Goal: Transaction & Acquisition: Book appointment/travel/reservation

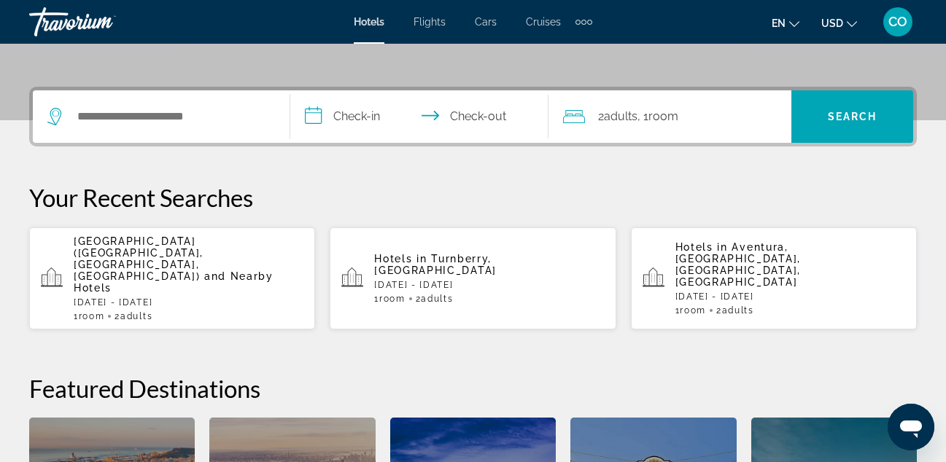
scroll to position [316, 0]
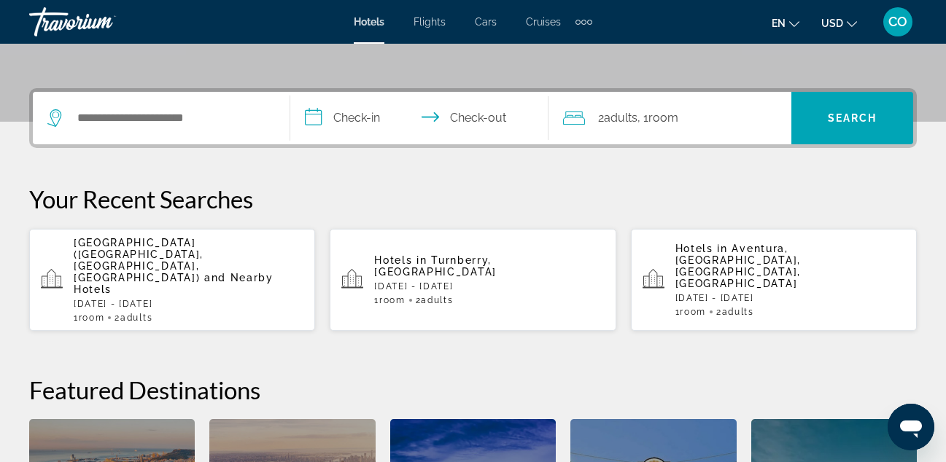
click at [715, 126] on div "2 Adult Adults , 1 Room rooms" at bounding box center [677, 118] width 228 height 20
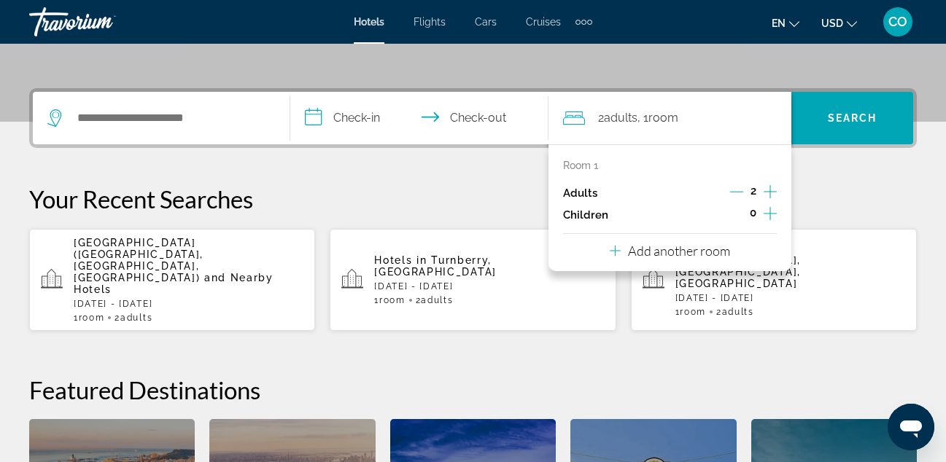
click at [715, 126] on div "2 Adult Adults , 1 Room rooms" at bounding box center [677, 118] width 228 height 20
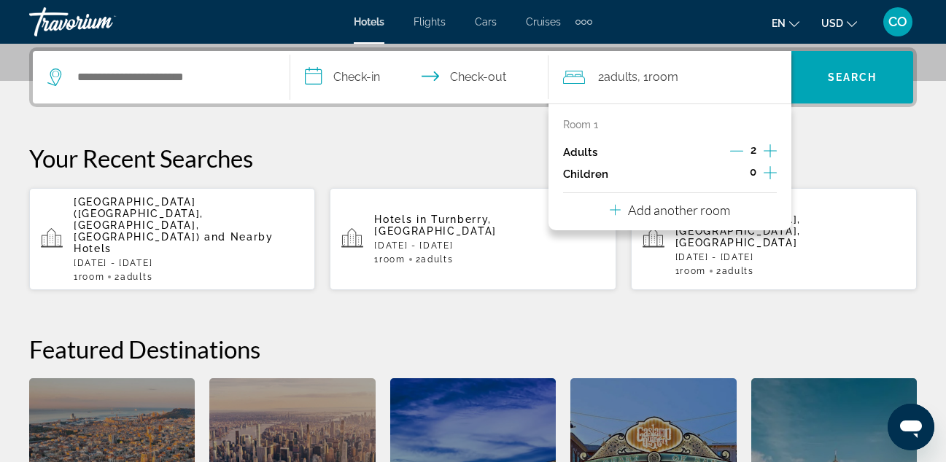
click at [769, 147] on icon "Increment adults" at bounding box center [770, 151] width 13 height 18
click at [731, 155] on icon "Decrement adults" at bounding box center [736, 150] width 13 height 13
click at [710, 199] on button "Add another room" at bounding box center [670, 208] width 120 height 30
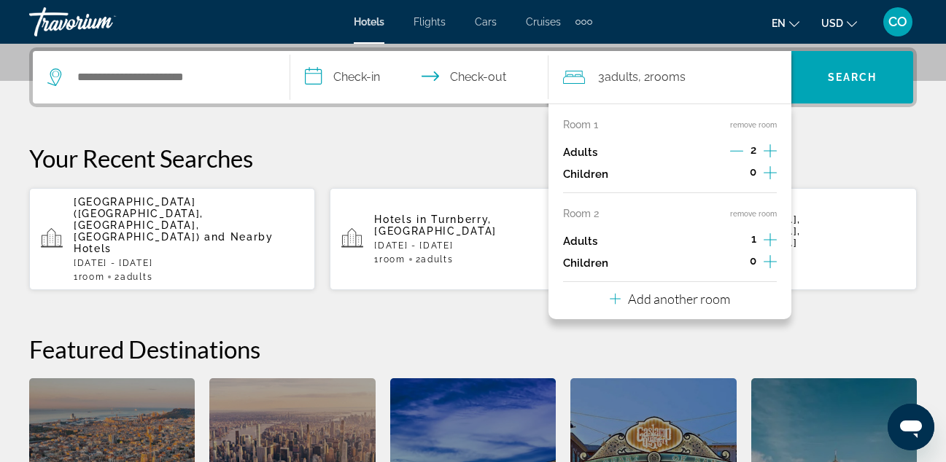
click at [772, 241] on icon "Increment adults" at bounding box center [770, 240] width 13 height 18
click at [730, 237] on icon "Decrement adults" at bounding box center [736, 239] width 13 height 13
click at [683, 303] on p "Add another room" at bounding box center [679, 299] width 102 height 16
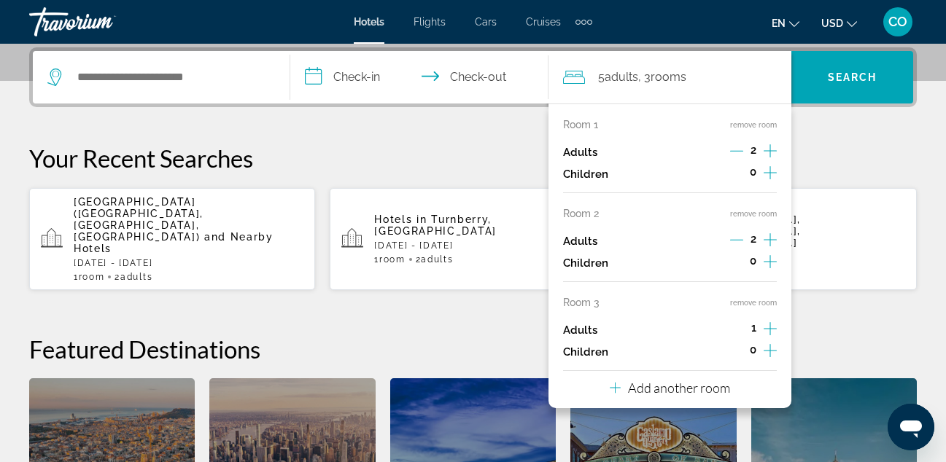
click at [763, 325] on div "1" at bounding box center [754, 330] width 46 height 22
click at [770, 327] on icon "Increment adults" at bounding box center [770, 328] width 13 height 13
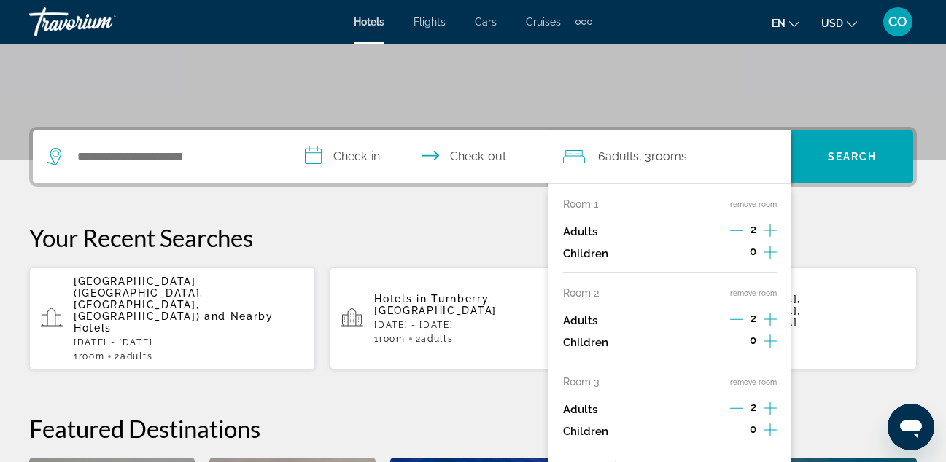
scroll to position [268, 0]
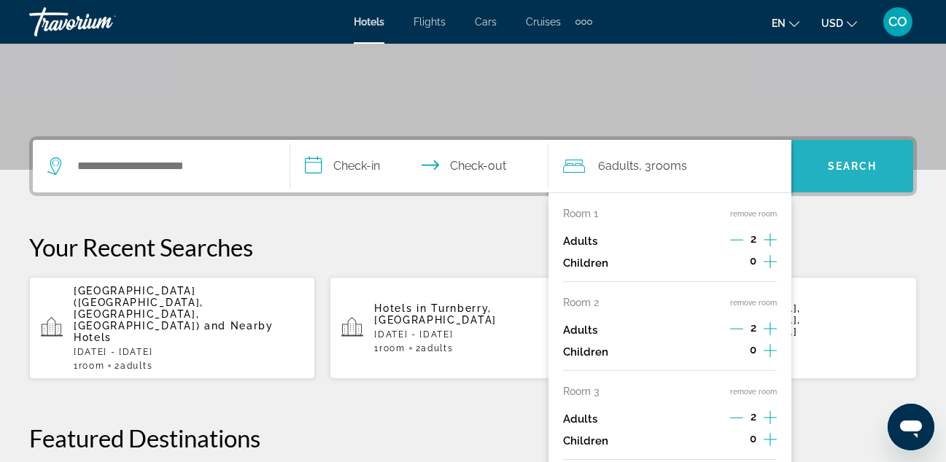
click at [846, 171] on span "Search" at bounding box center [853, 166] width 50 height 12
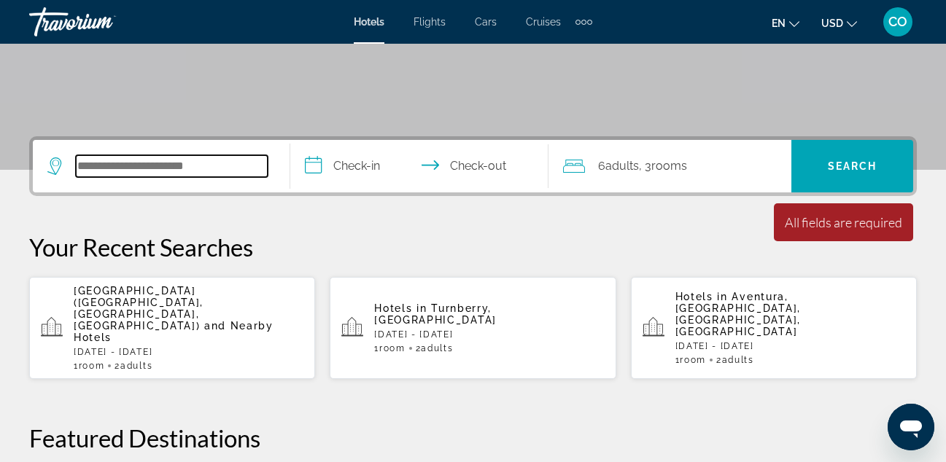
click at [240, 168] on input "Search widget" at bounding box center [172, 166] width 192 height 22
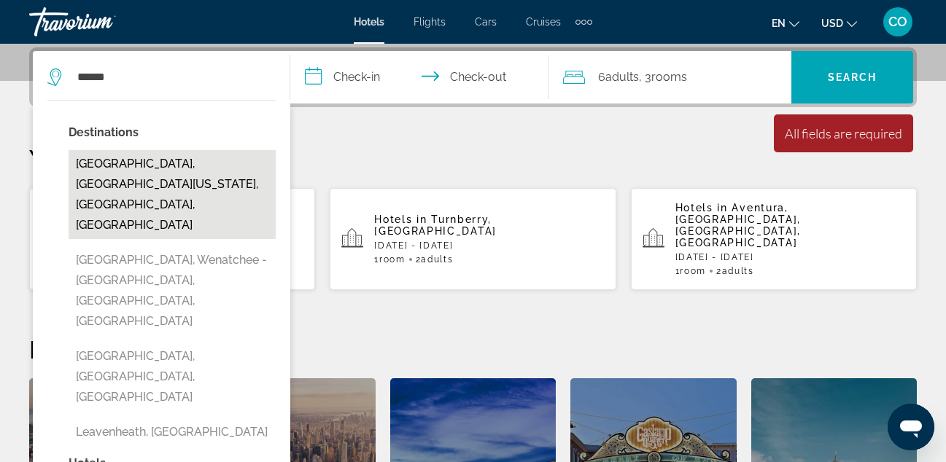
click at [228, 165] on button "[GEOGRAPHIC_DATA], [GEOGRAPHIC_DATA][US_STATE], [GEOGRAPHIC_DATA], [GEOGRAPHIC_…" at bounding box center [172, 194] width 207 height 89
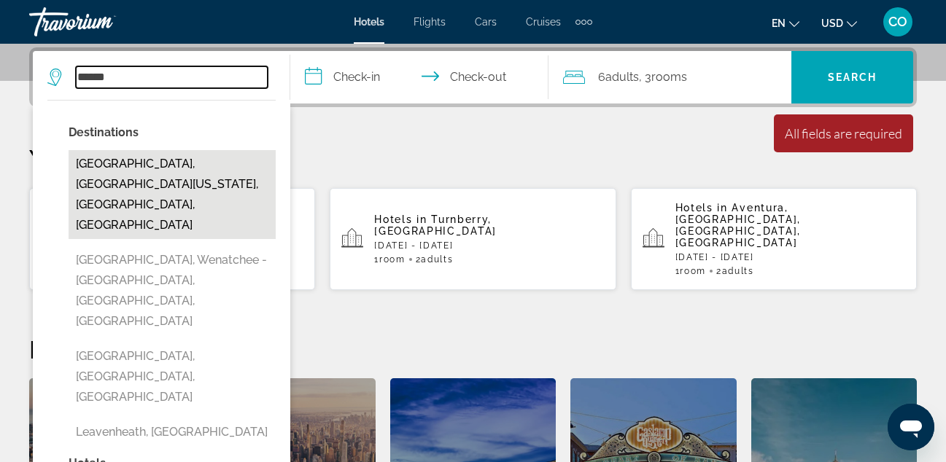
type input "**********"
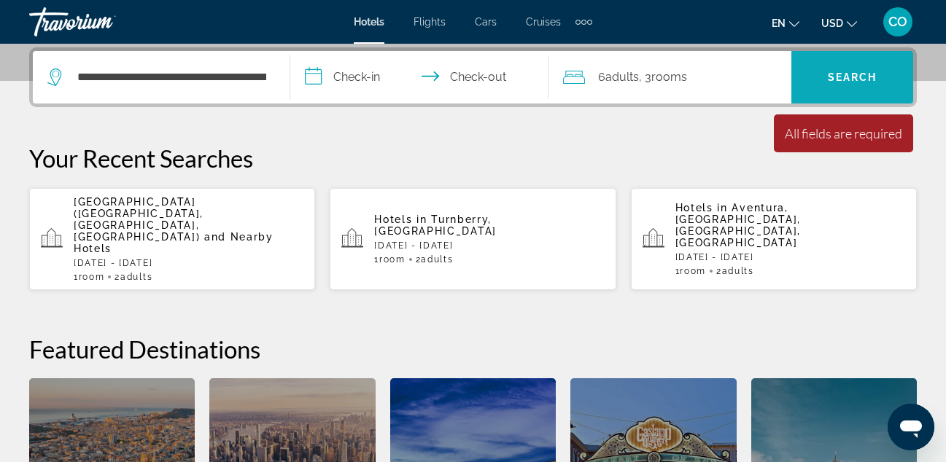
click at [819, 90] on span "Search widget" at bounding box center [852, 77] width 122 height 35
click at [385, 83] on input "**********" at bounding box center [421, 79] width 263 height 57
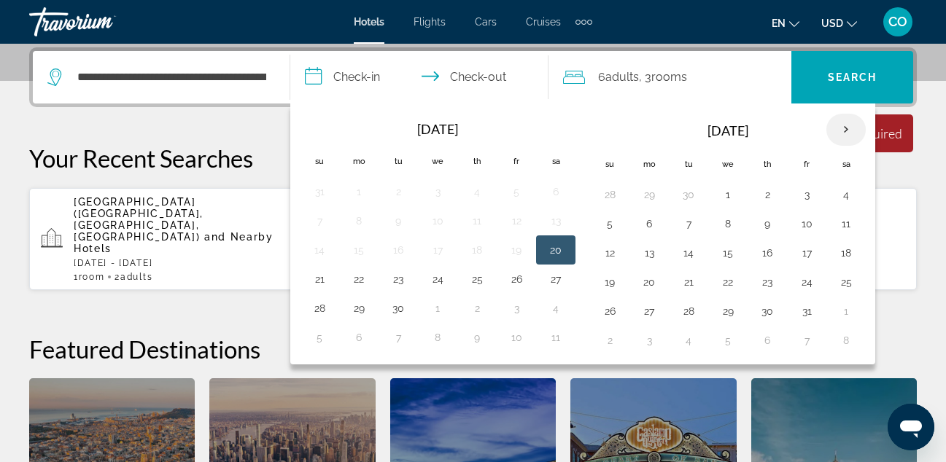
click at [848, 123] on th "Next month" at bounding box center [845, 130] width 39 height 32
click at [697, 283] on button "23" at bounding box center [688, 282] width 23 height 20
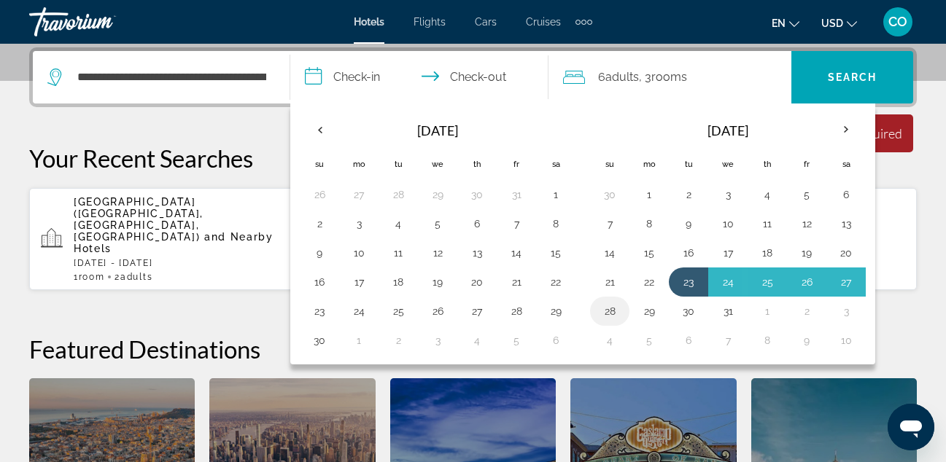
click at [618, 303] on button "28" at bounding box center [609, 311] width 23 height 20
type input "**********"
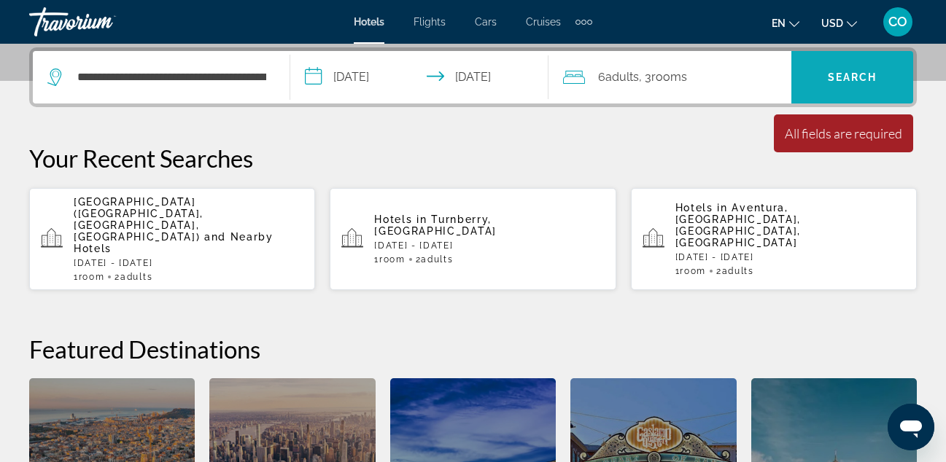
click at [845, 88] on span "Search widget" at bounding box center [852, 77] width 122 height 35
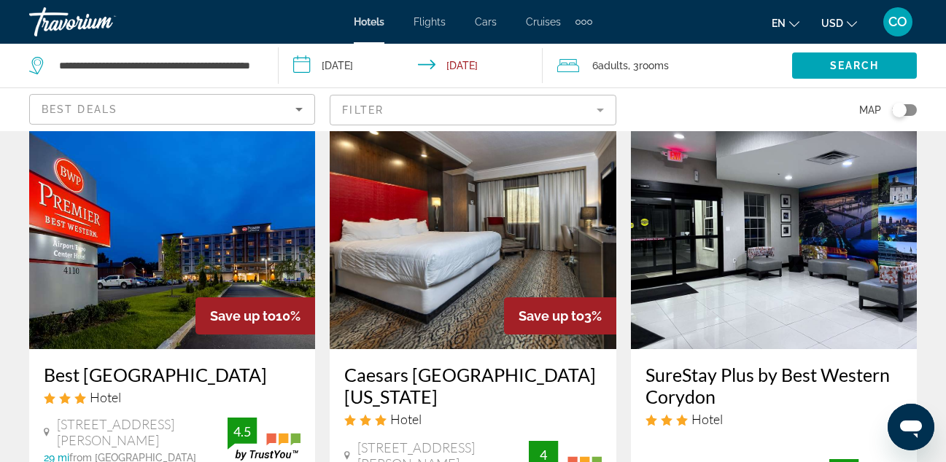
scroll to position [64, 0]
